Goal: Understand site structure: Understand site structure

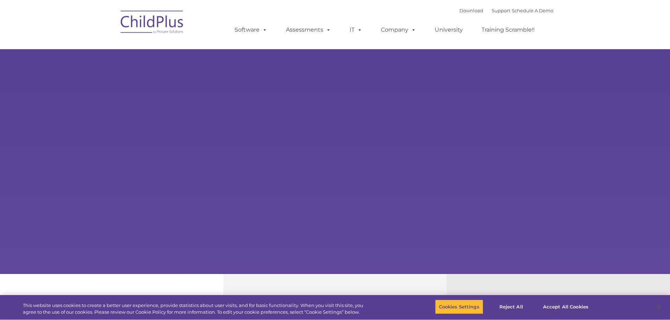
type input ""
select select "MEDIUM"
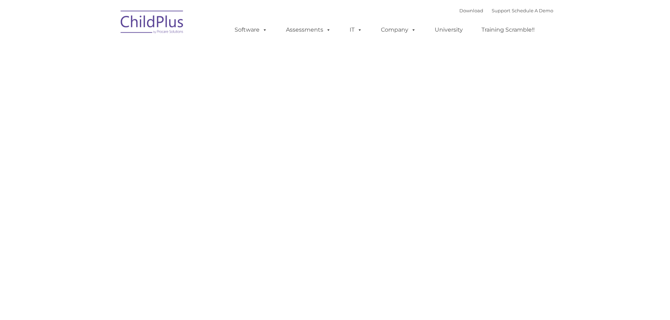
type input ""
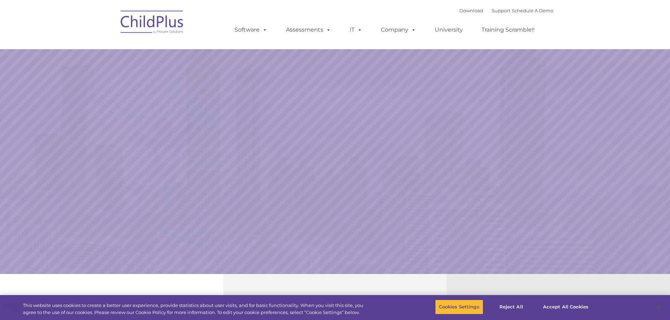
select select "MEDIUM"
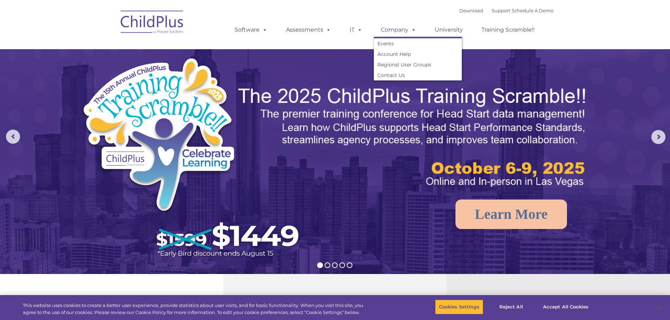
click at [396, 29] on link "Company" at bounding box center [398, 30] width 49 height 14
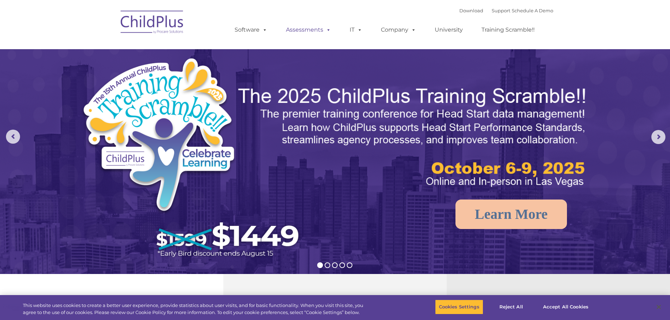
click at [310, 27] on link "Assessments" at bounding box center [308, 30] width 59 height 14
click at [261, 27] on span at bounding box center [264, 29] width 8 height 7
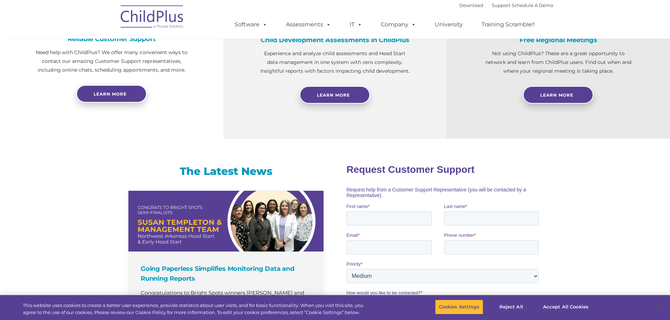
scroll to position [301, 0]
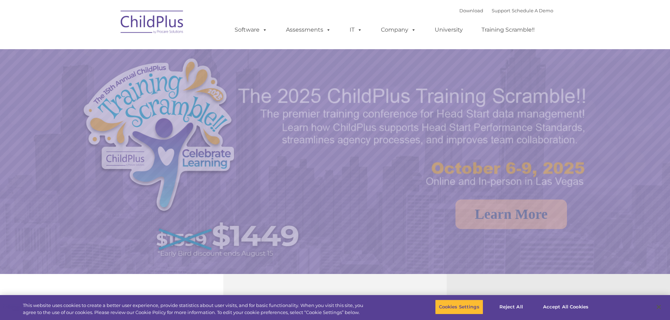
select select "MEDIUM"
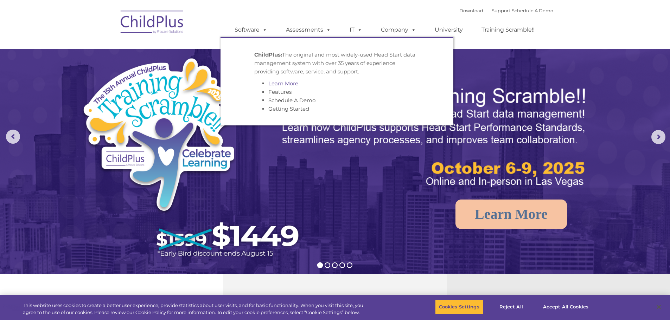
click at [286, 82] on link "Learn More" at bounding box center [283, 83] width 30 height 7
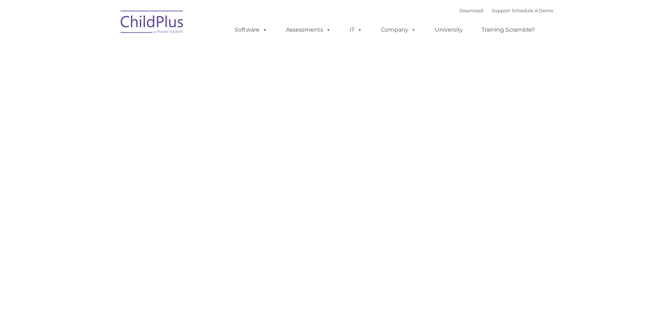
type input ""
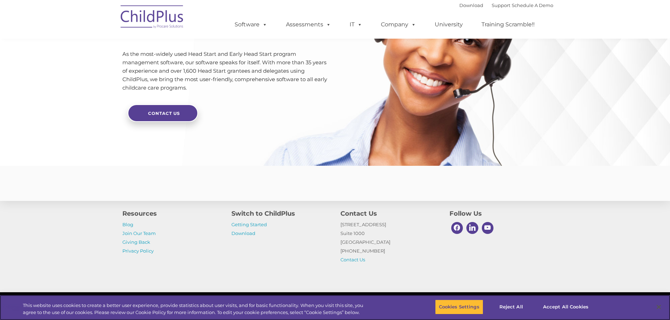
scroll to position [1660, 0]
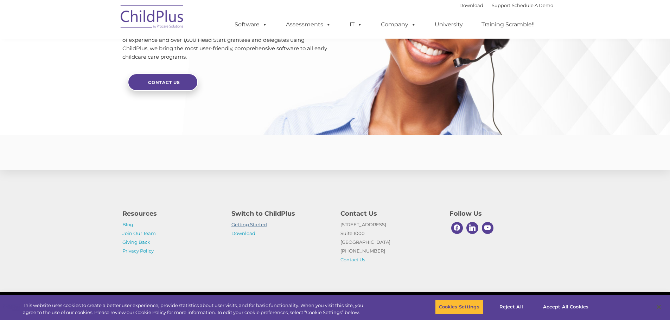
click at [259, 225] on link "Getting Started" at bounding box center [249, 225] width 36 height 6
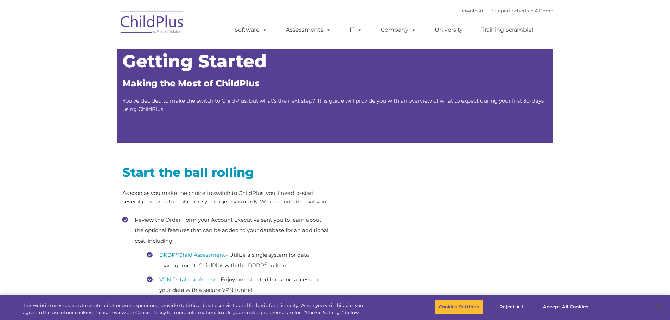
type input ""
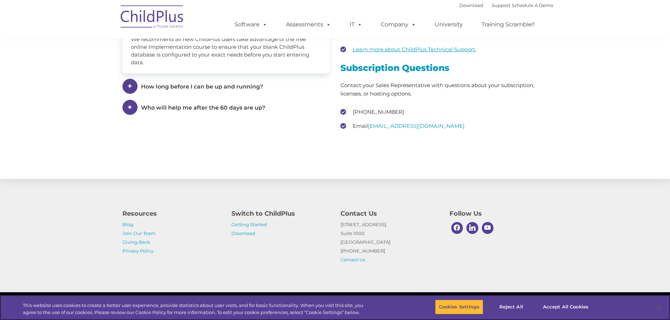
scroll to position [1036, 0]
